Goal: Transaction & Acquisition: Purchase product/service

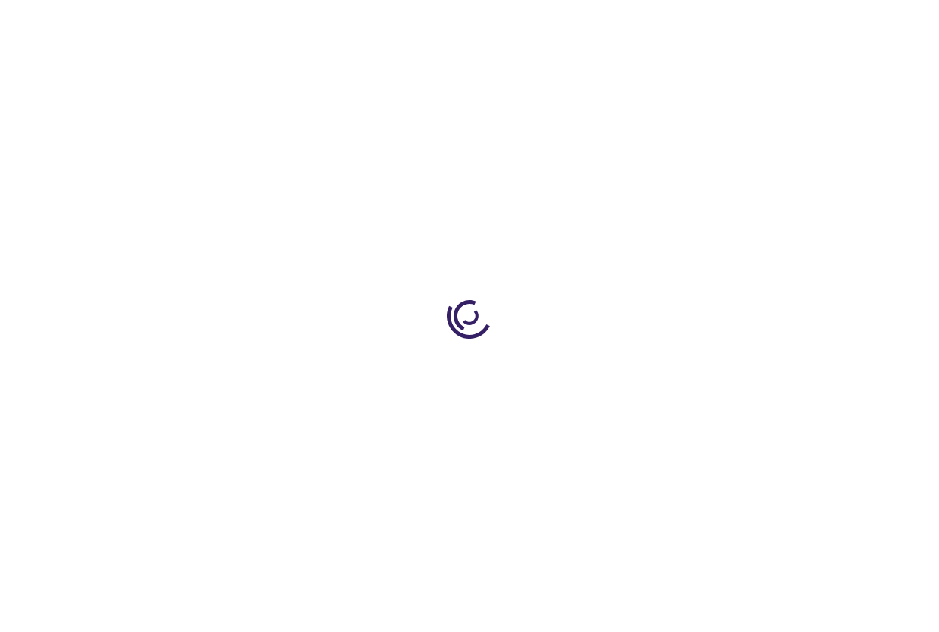
type input "0"
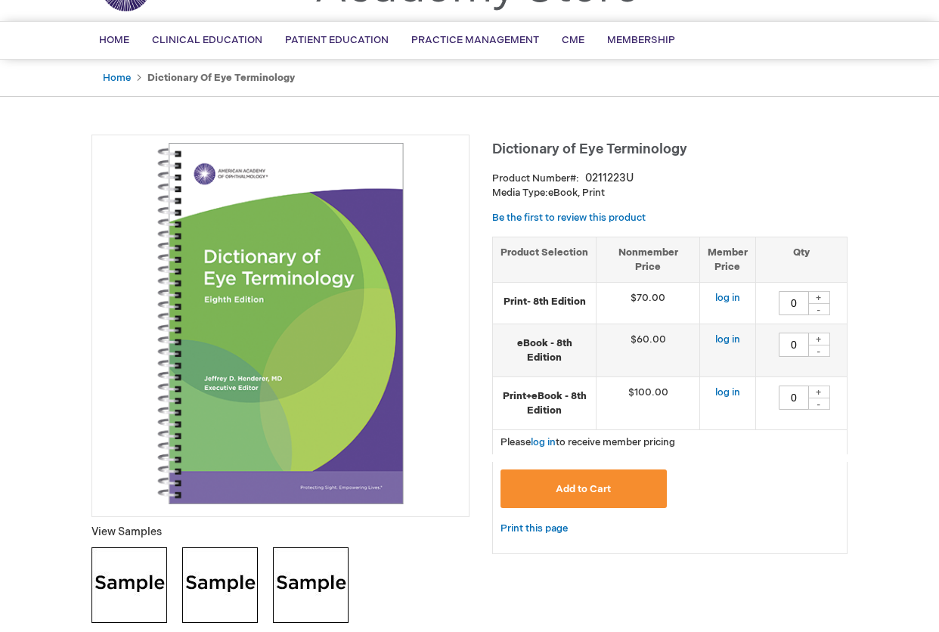
scroll to position [91, 0]
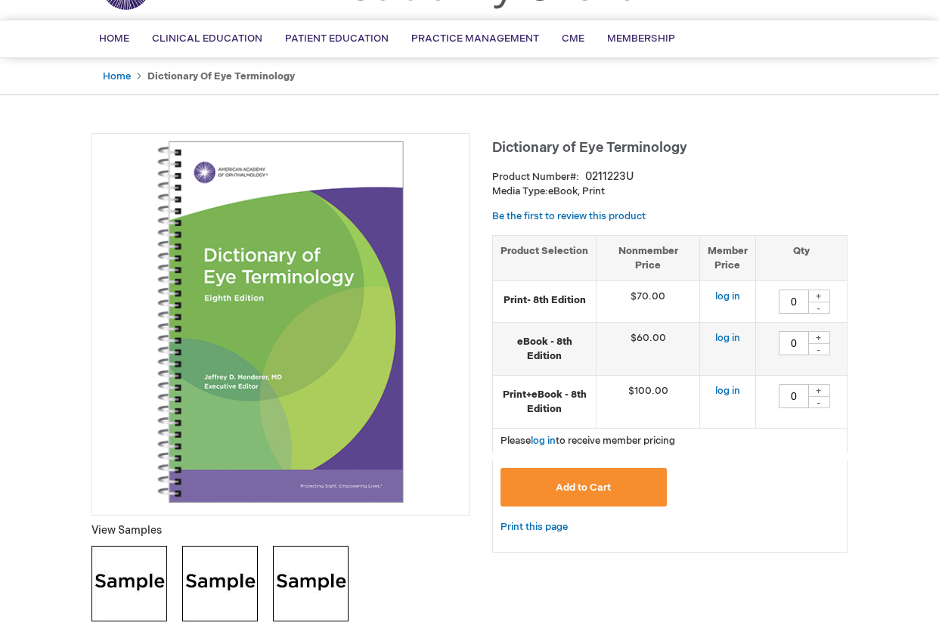
click at [818, 336] on div "+" at bounding box center [818, 337] width 23 height 13
click at [826, 349] on div "-" at bounding box center [818, 349] width 23 height 12
type input "0"
click at [828, 293] on div "+" at bounding box center [818, 296] width 23 height 13
type input "1"
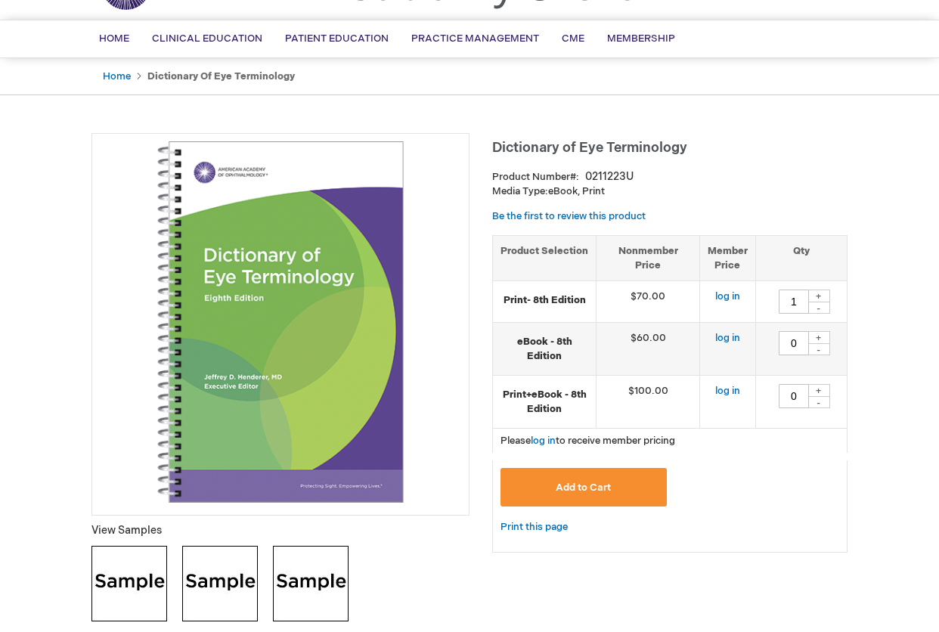
click at [621, 485] on button "Add to Cart" at bounding box center [583, 487] width 166 height 39
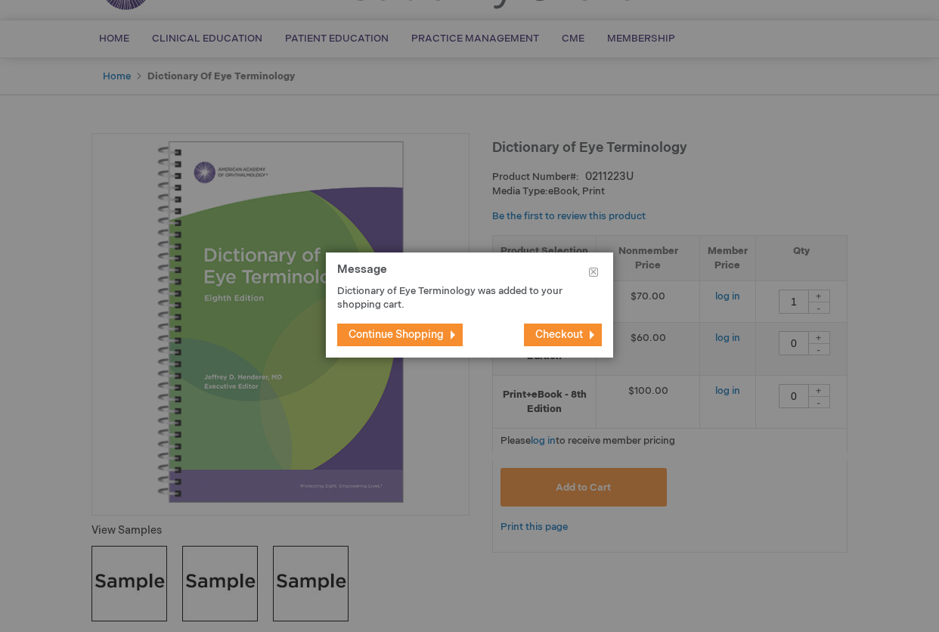
click at [589, 333] on button "Checkout" at bounding box center [563, 335] width 78 height 23
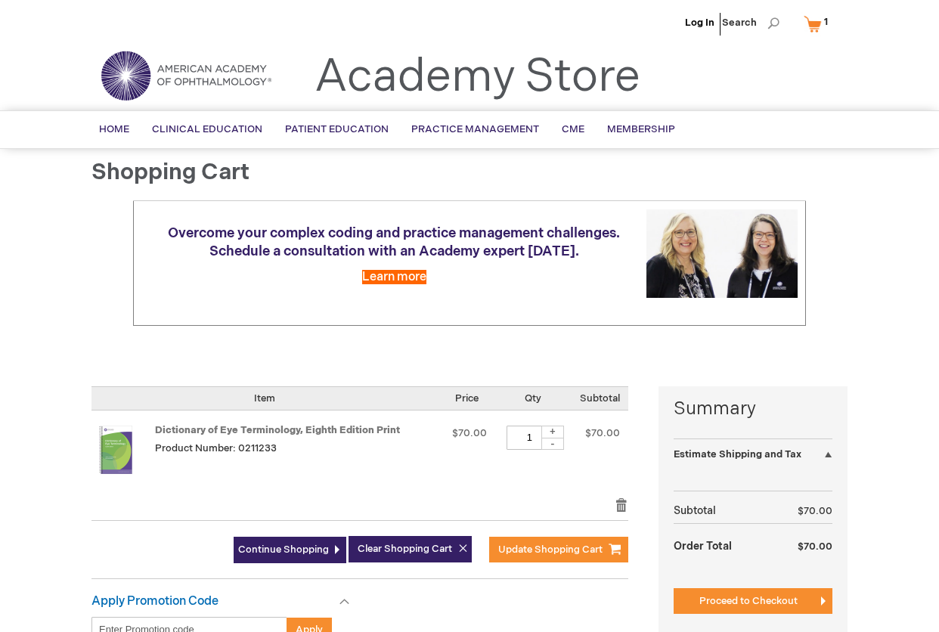
select select "US"
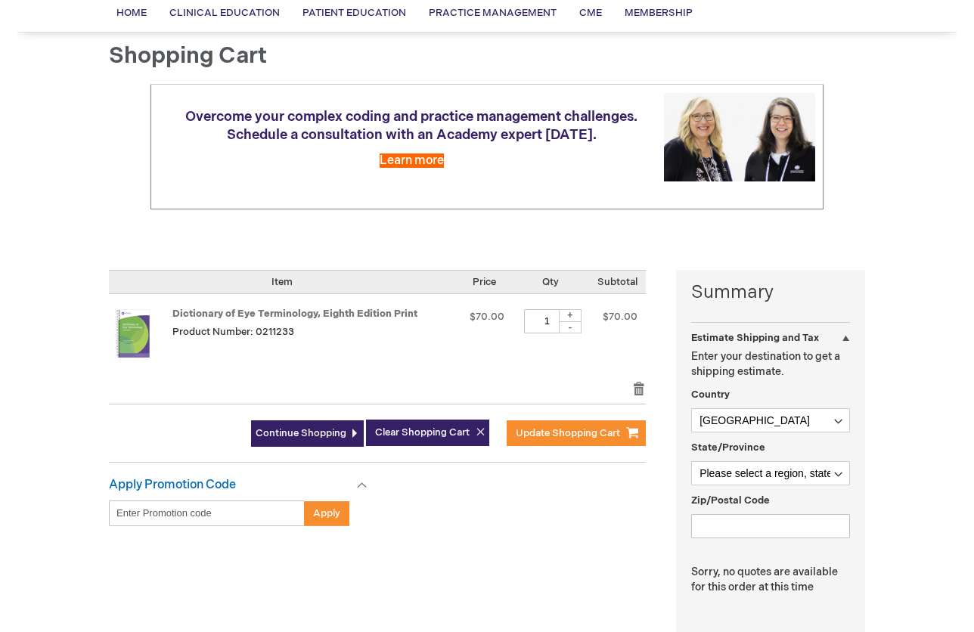
scroll to position [109, 0]
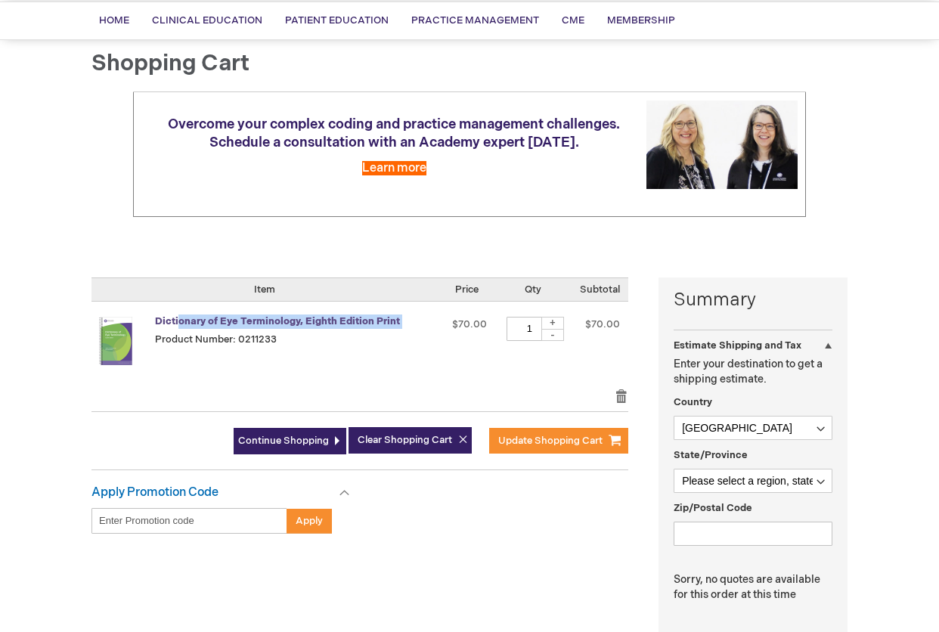
drag, startPoint x: 391, startPoint y: 308, endPoint x: 176, endPoint y: 293, distance: 215.2
click at [176, 317] on div "Dictionary of Eye Terminology, Eighth Edition Print Product Number: 0211233" at bounding box center [293, 345] width 277 height 57
copy div "ionary of Eye Terminology, Eighth Edition Print"
click at [453, 311] on td "$70.00" at bounding box center [466, 346] width 57 height 88
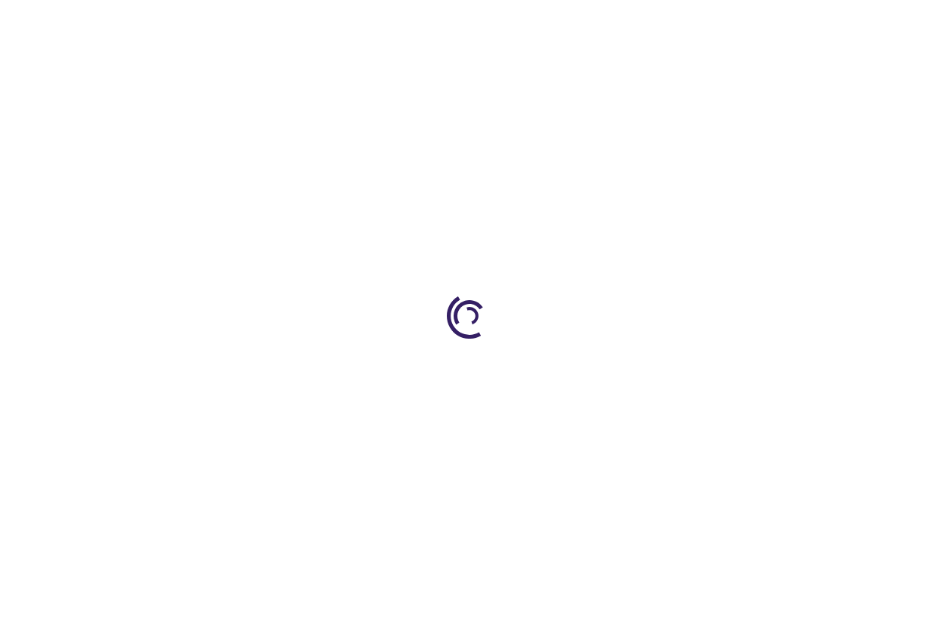
type input "0"
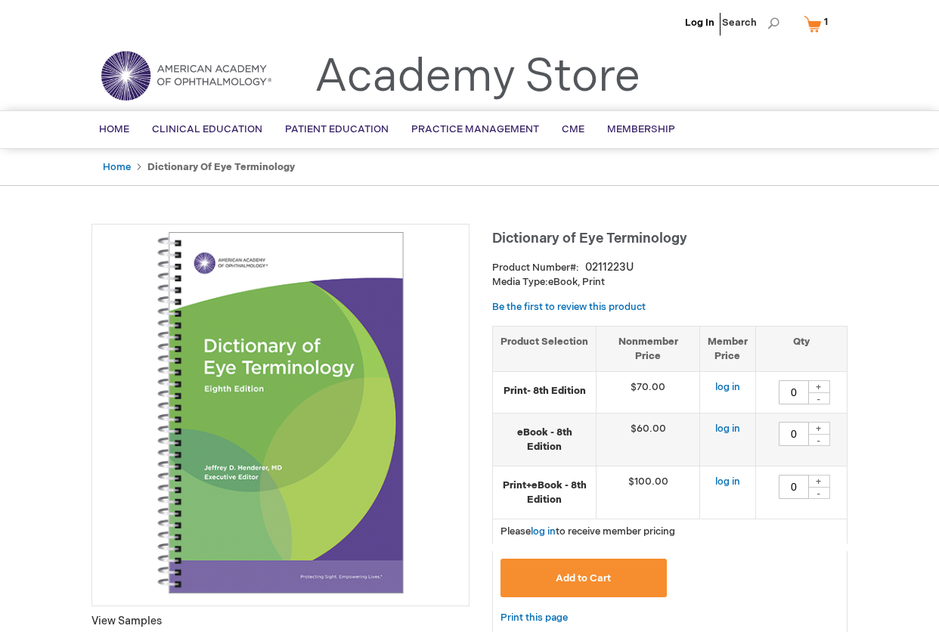
click at [812, 23] on link "My Cart 1 1 items" at bounding box center [819, 24] width 37 height 26
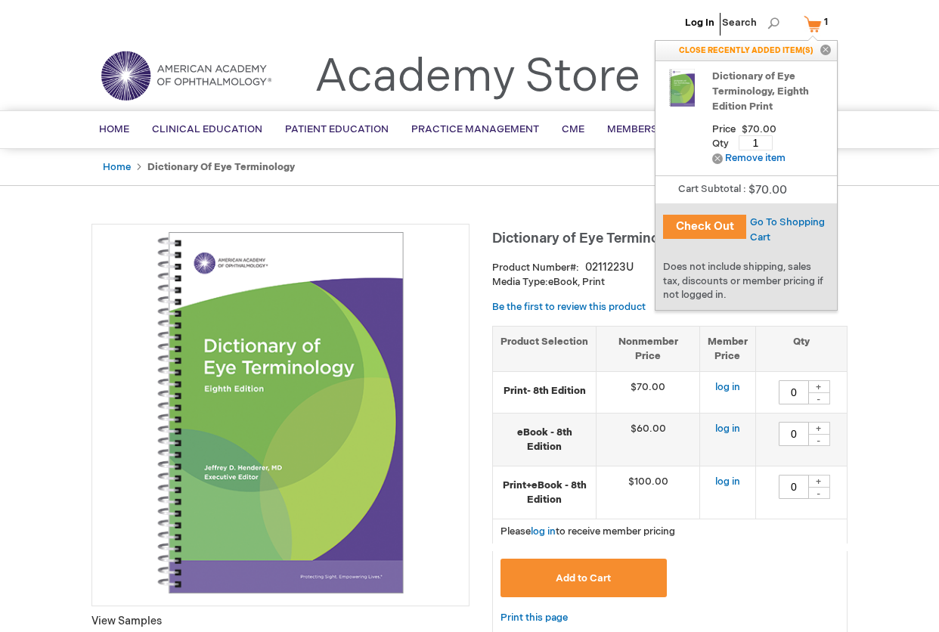
click at [714, 226] on button "Check Out" at bounding box center [704, 227] width 83 height 24
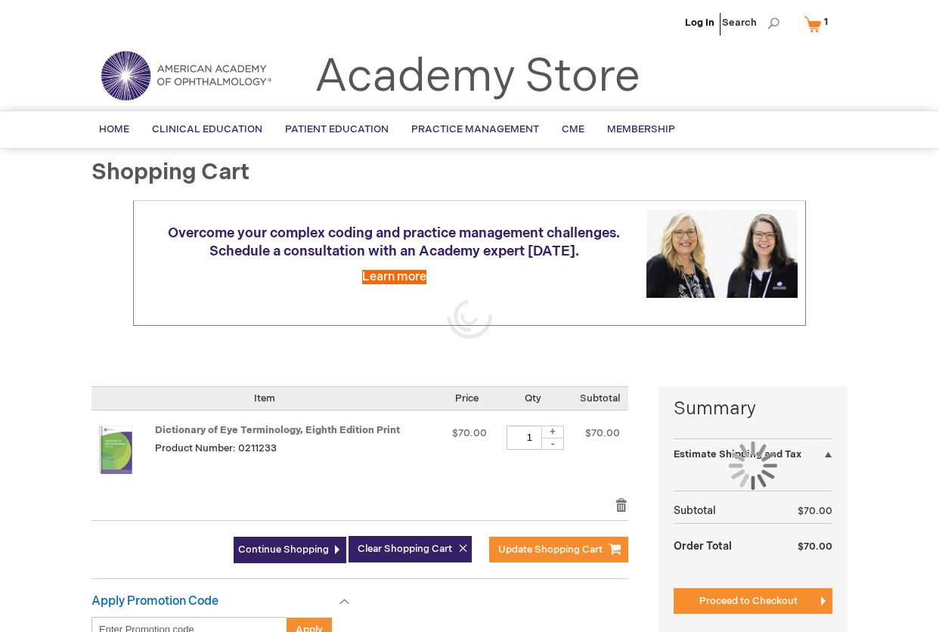
select select "US"
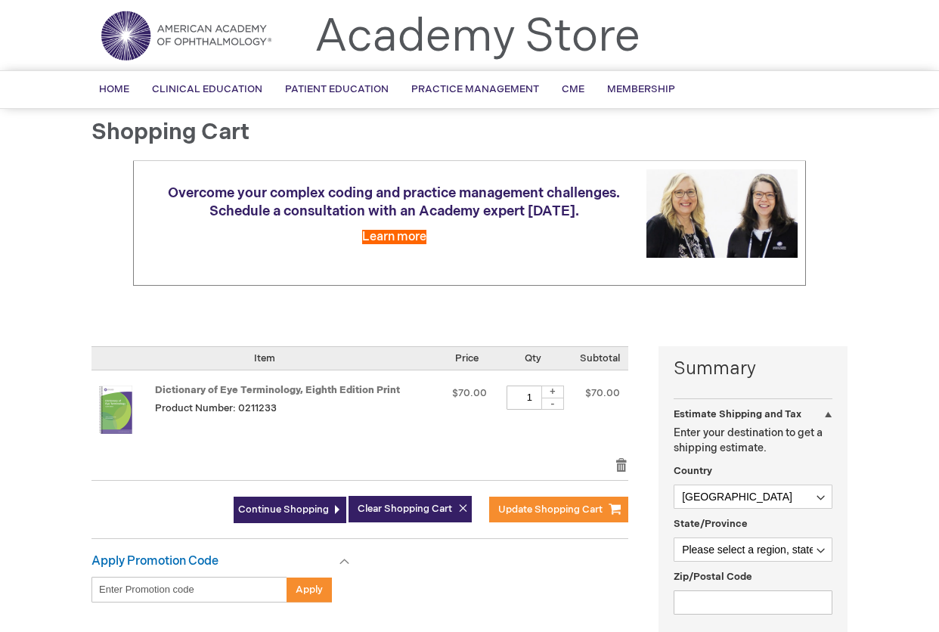
scroll to position [39, 0]
